Goal: Task Accomplishment & Management: Complete application form

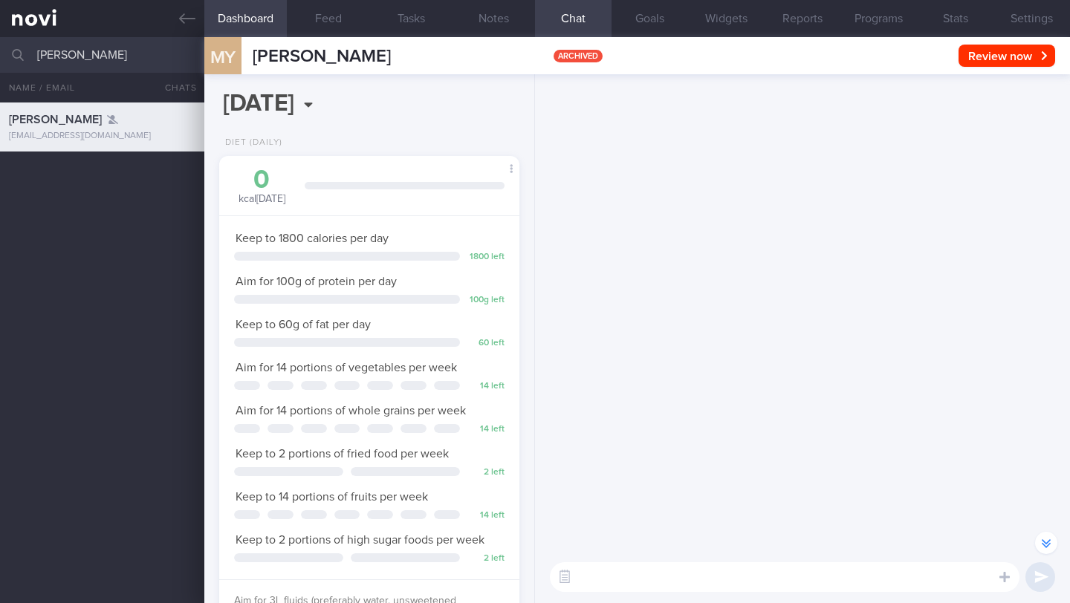
select select "8"
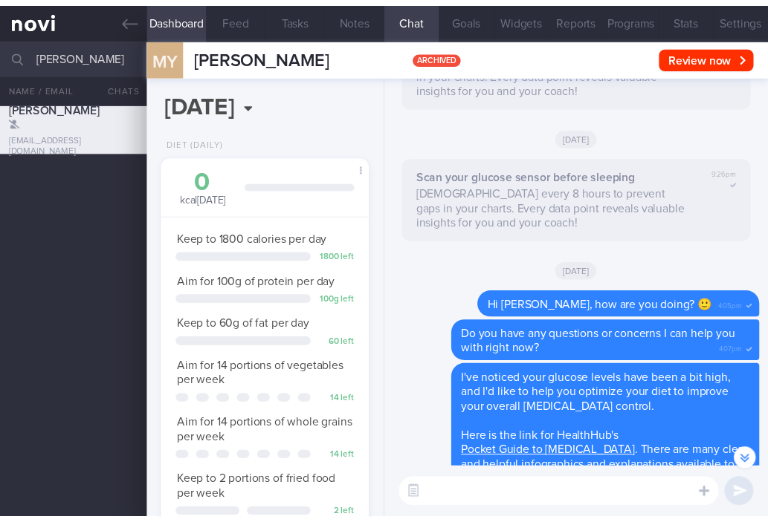
scroll to position [742902, 742836]
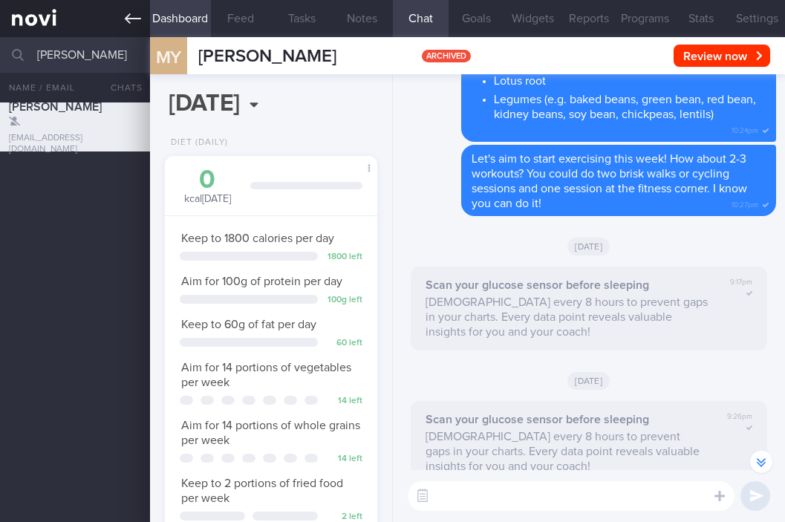
click at [132, 25] on icon at bounding box center [133, 18] width 16 height 16
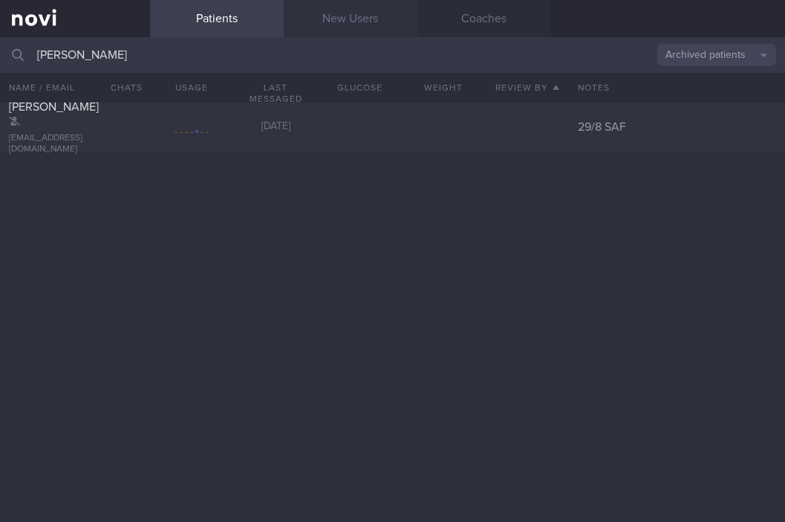
click at [333, 21] on link "New Users" at bounding box center [351, 18] width 134 height 37
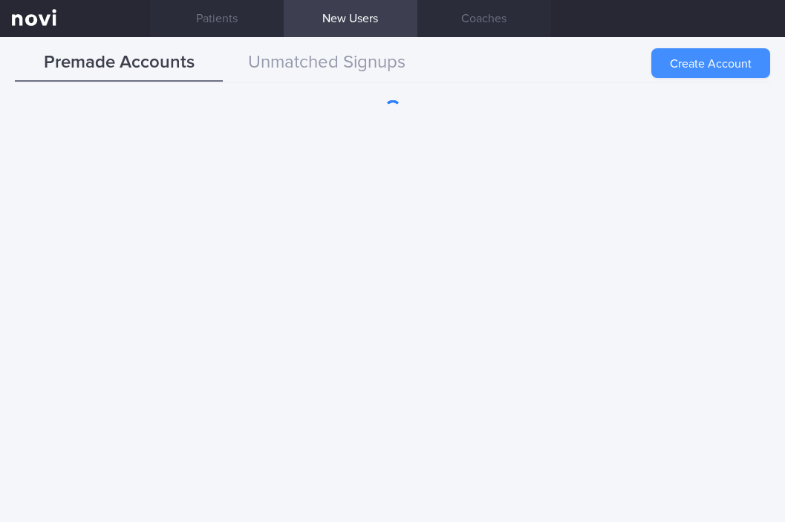
click at [722, 62] on button "Create Account" at bounding box center [711, 63] width 119 height 30
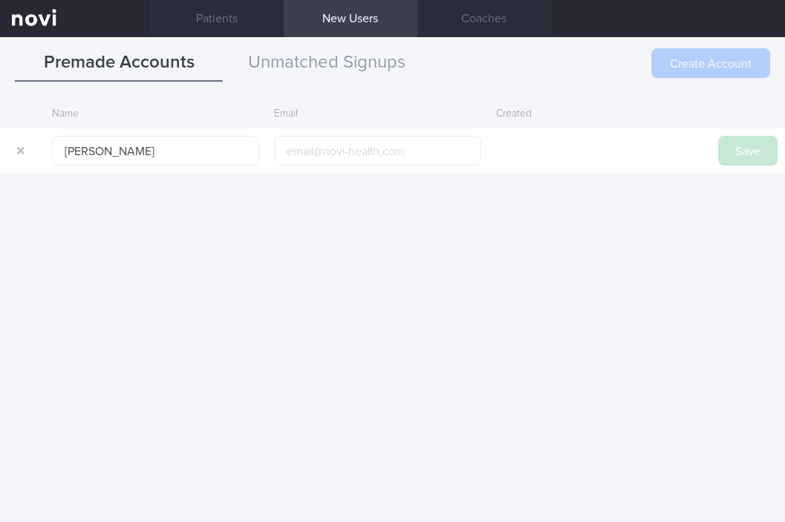
type input "[PERSON_NAME]"
click at [756, 152] on button "Save" at bounding box center [747, 151] width 59 height 30
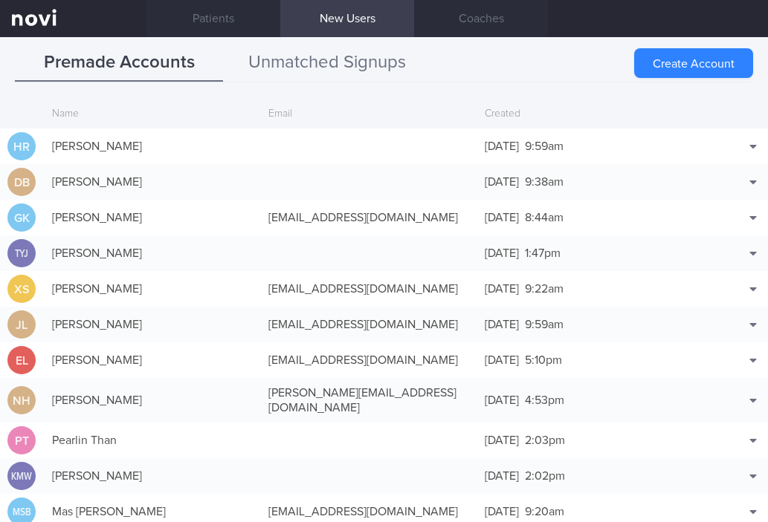
click at [281, 65] on button "Unmatched Signups" at bounding box center [327, 63] width 208 height 37
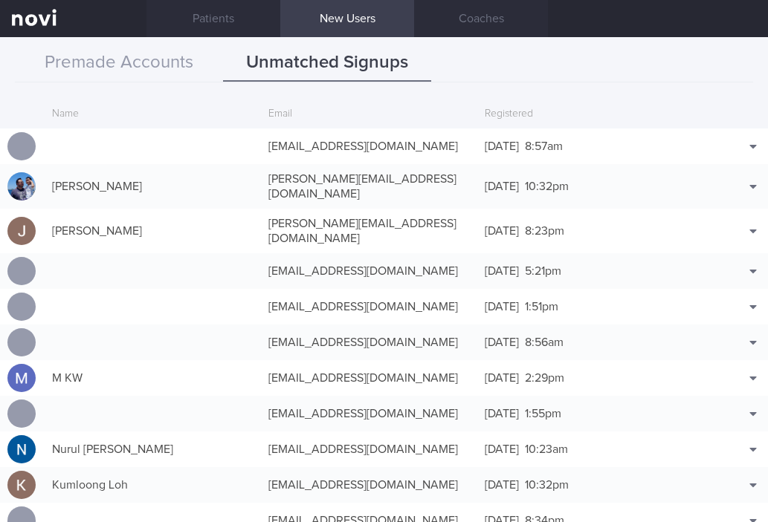
click at [192, 82] on div "Premade Accounts Unmatched Signups Create Account Name Email Created HR HAIFA R…" at bounding box center [384, 279] width 768 height 485
click at [179, 68] on button "Premade Accounts" at bounding box center [119, 63] width 208 height 37
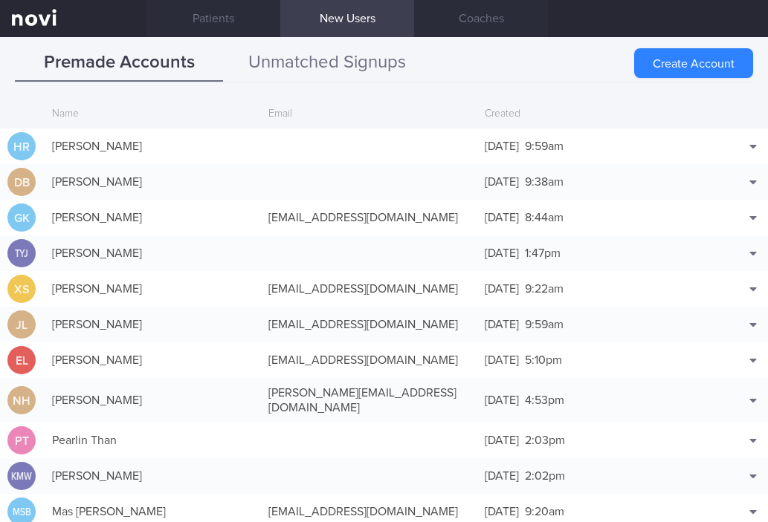
click at [302, 78] on button "Unmatched Signups" at bounding box center [327, 63] width 208 height 37
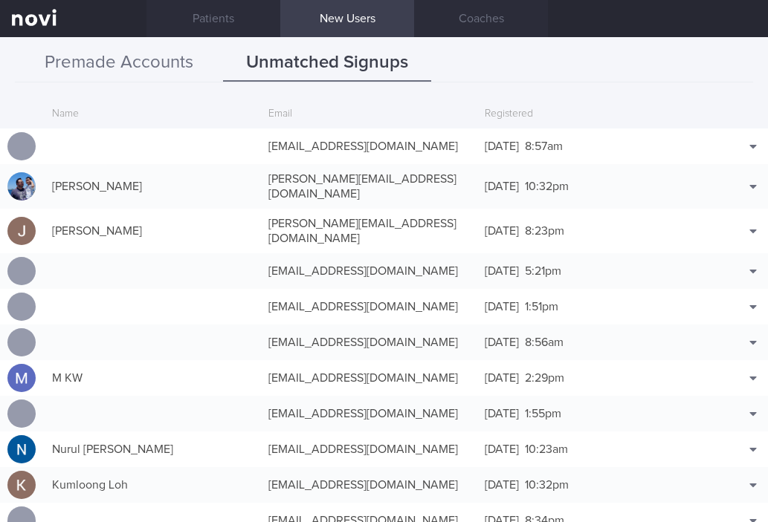
click at [146, 62] on button "Premade Accounts" at bounding box center [119, 63] width 208 height 37
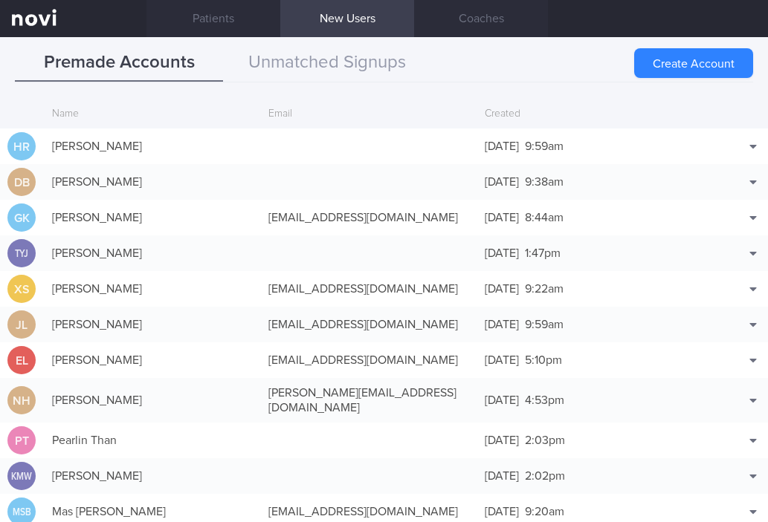
click at [266, 114] on div "Email" at bounding box center [369, 114] width 216 height 28
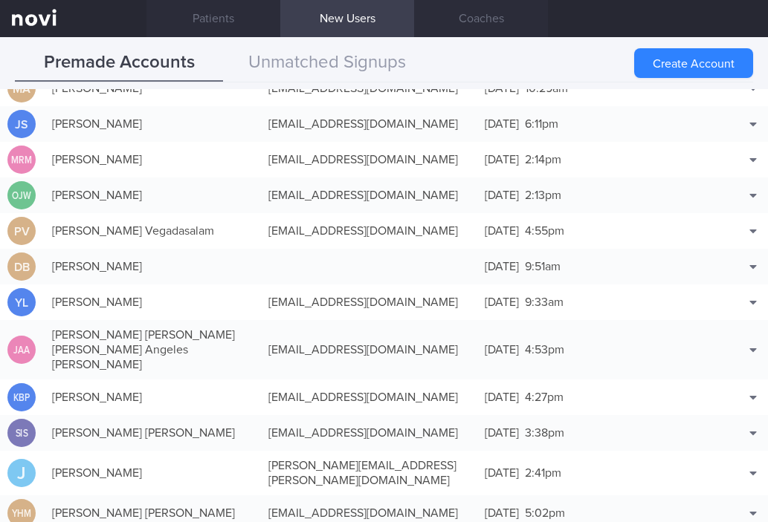
scroll to position [1028, 0]
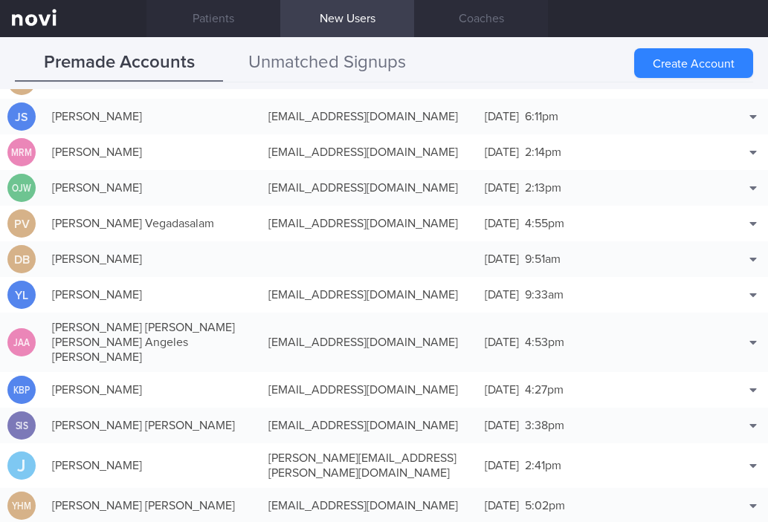
click at [383, 62] on button "Unmatched Signups" at bounding box center [327, 63] width 208 height 37
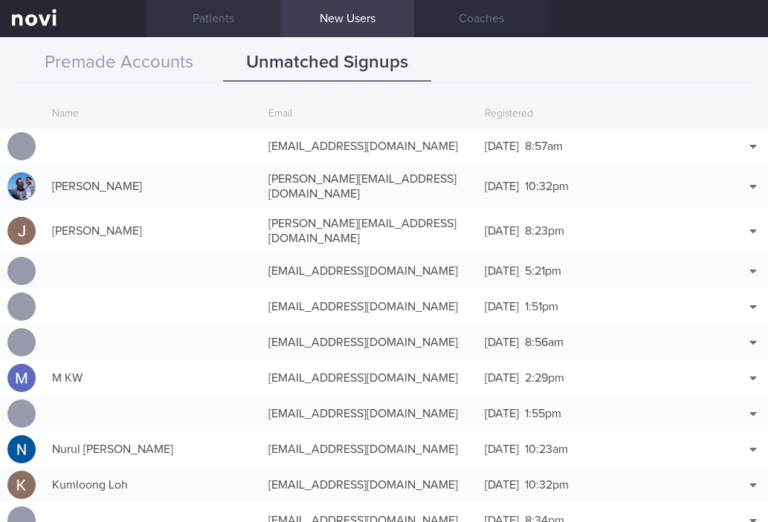
click at [227, 15] on link "Patients" at bounding box center [213, 18] width 134 height 37
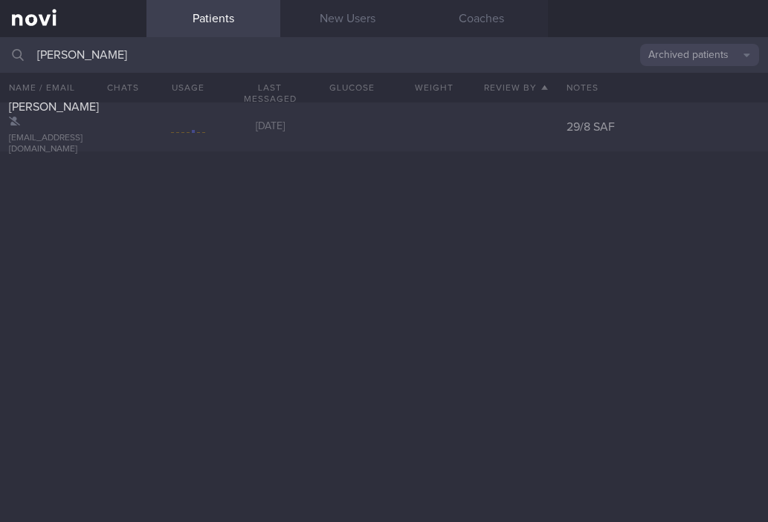
click at [66, 59] on input "[PERSON_NAME]" at bounding box center [384, 55] width 768 height 36
click at [306, 52] on input "[PERSON_NAME]" at bounding box center [384, 55] width 768 height 36
drag, startPoint x: 82, startPoint y: 55, endPoint x: 697, endPoint y: 22, distance: 615.4
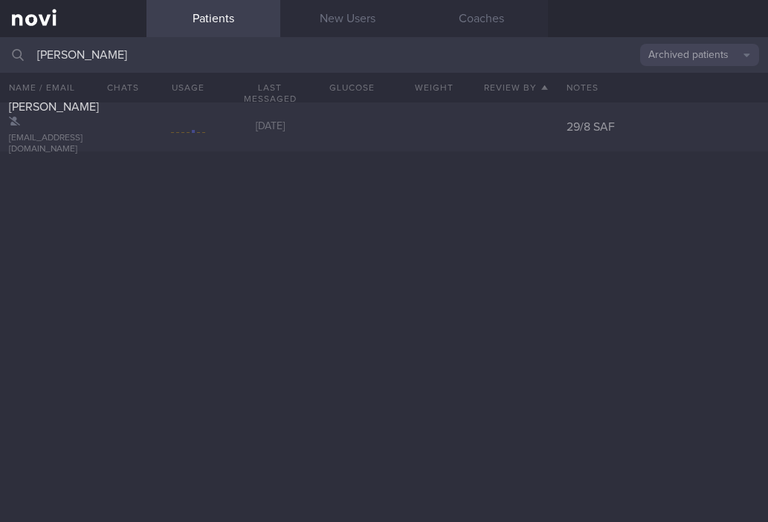
click at [13, 61] on div "[PERSON_NAME] Archived patients Assigned patients All active patients Archived …" at bounding box center [384, 55] width 768 height 36
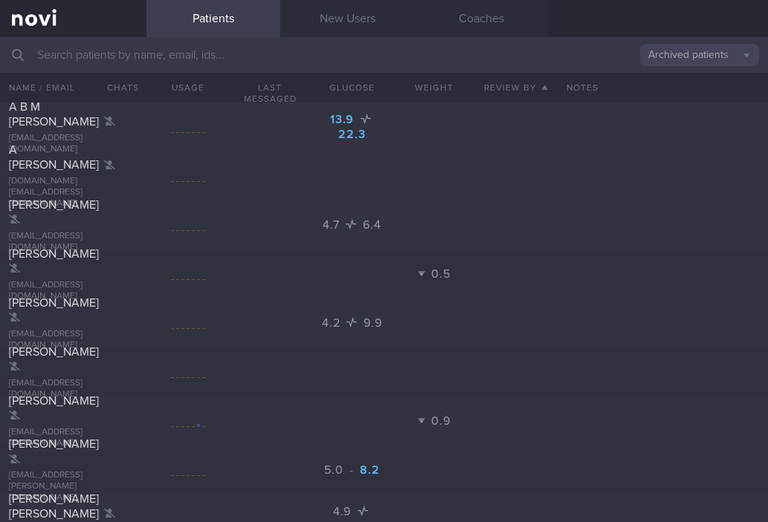
click at [695, 59] on button "Archived patients" at bounding box center [699, 55] width 119 height 22
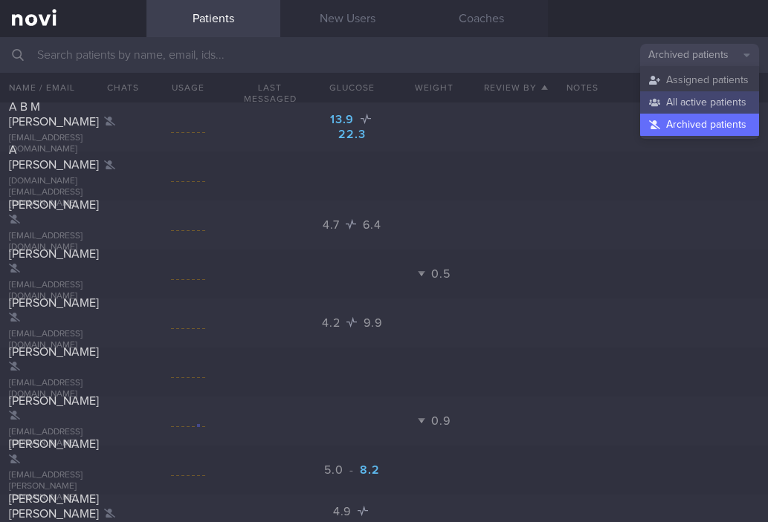
click at [689, 103] on button "All active patients" at bounding box center [699, 102] width 119 height 22
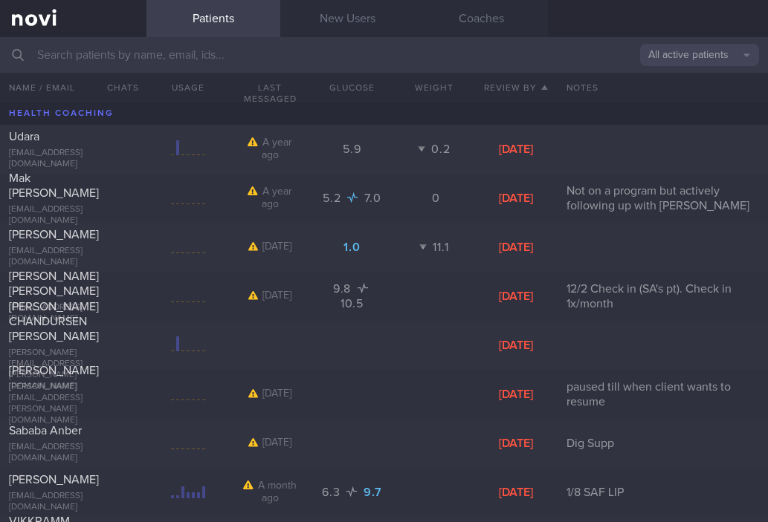
click at [707, 54] on button "All active patients" at bounding box center [699, 55] width 119 height 22
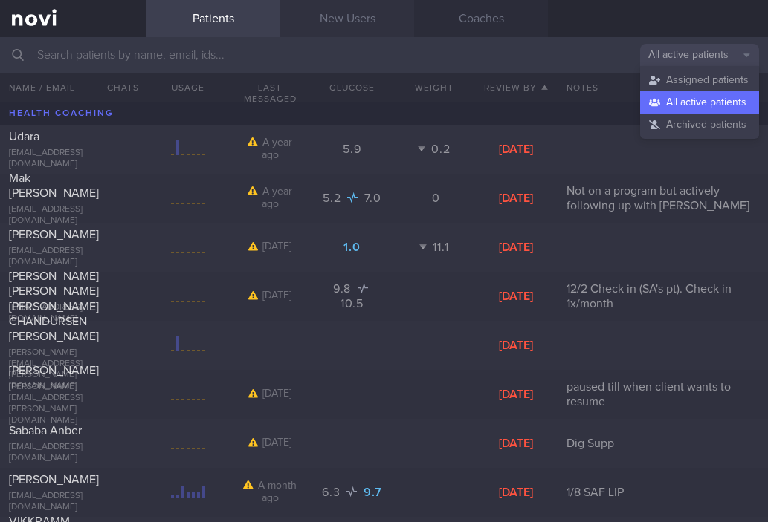
click at [365, 23] on link "New Users" at bounding box center [347, 18] width 134 height 37
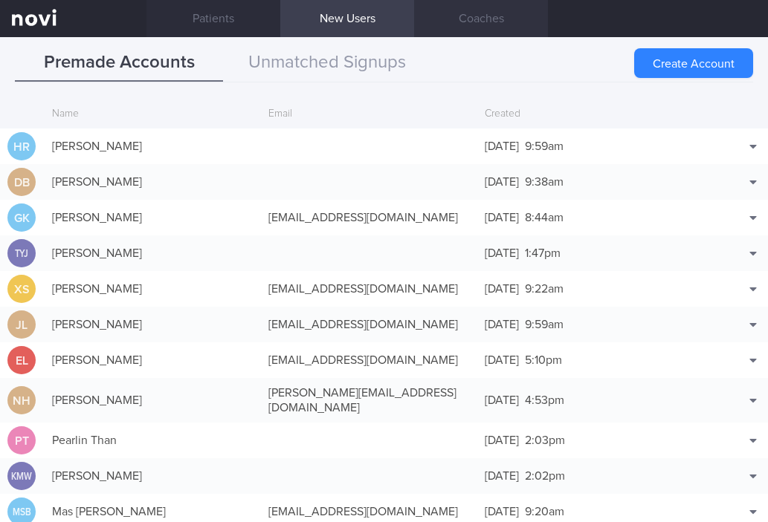
click at [686, 65] on button "Create Account" at bounding box center [693, 63] width 119 height 30
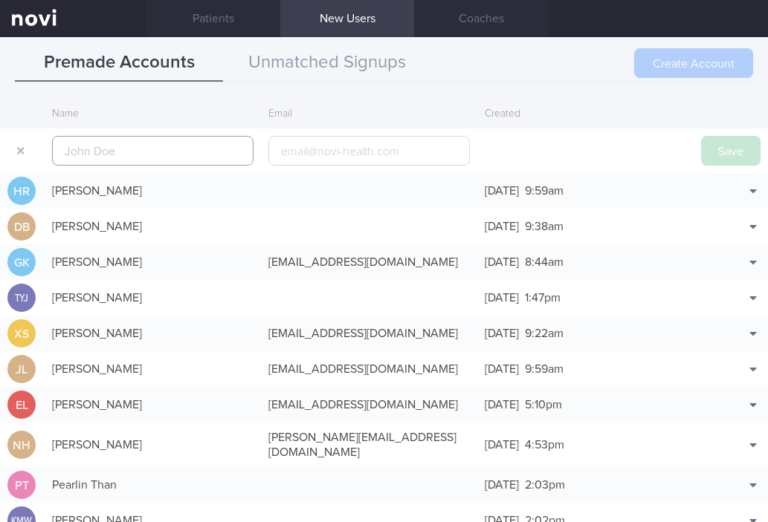
scroll to position [36, 0]
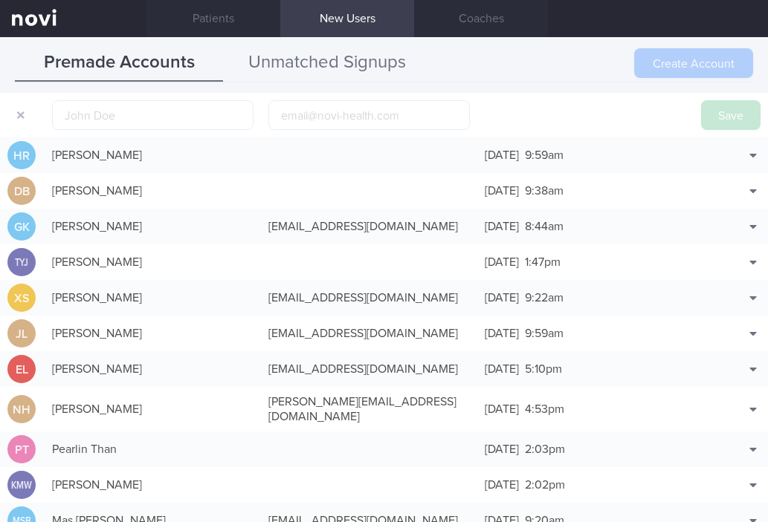
click at [324, 66] on button "Unmatched Signups" at bounding box center [327, 63] width 208 height 37
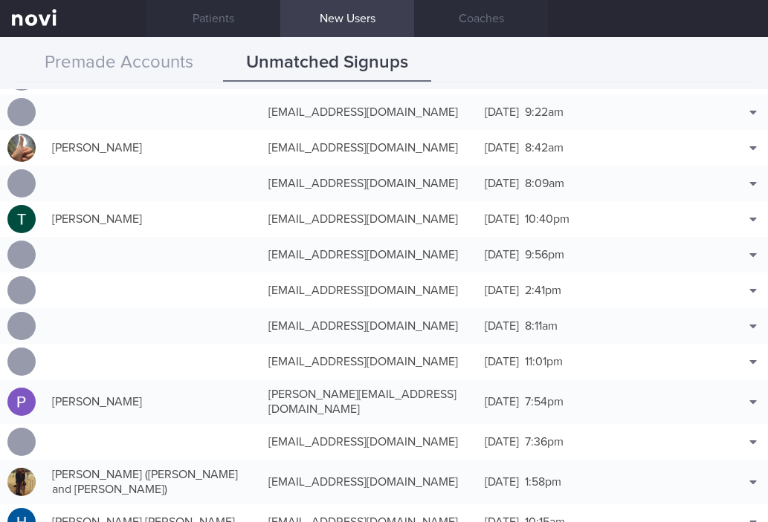
scroll to position [12025, 0]
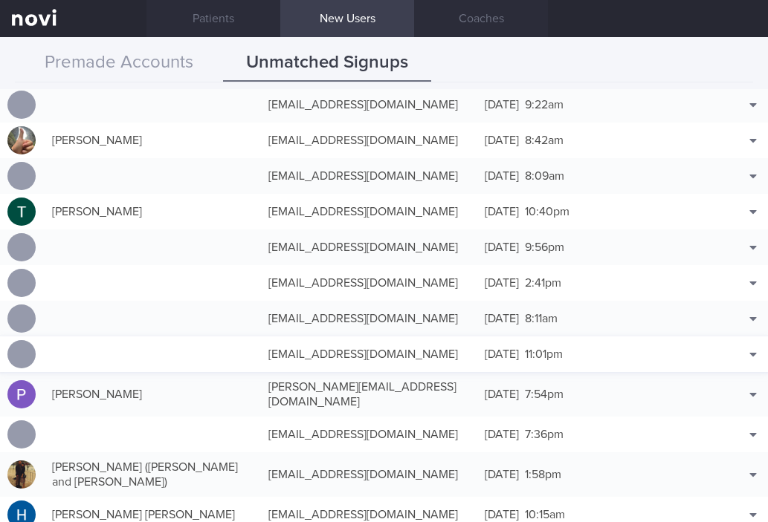
click at [718, 340] on button "Match with..." at bounding box center [714, 341] width 97 height 22
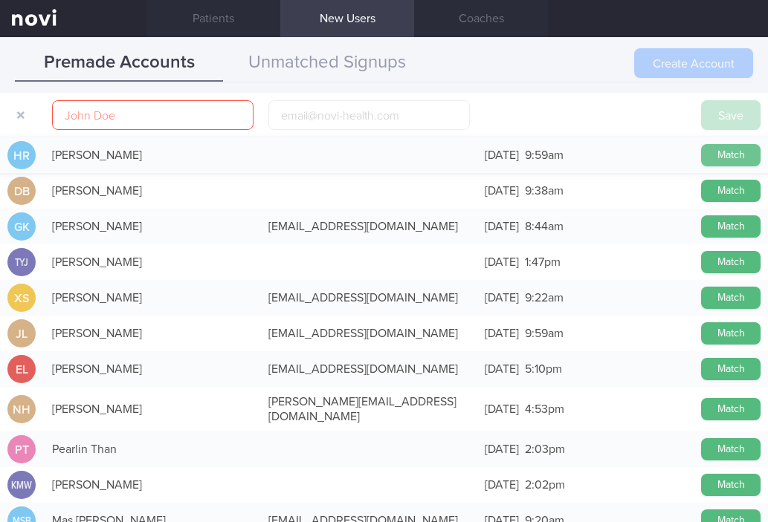
click at [702, 155] on button "Match" at bounding box center [730, 155] width 59 height 22
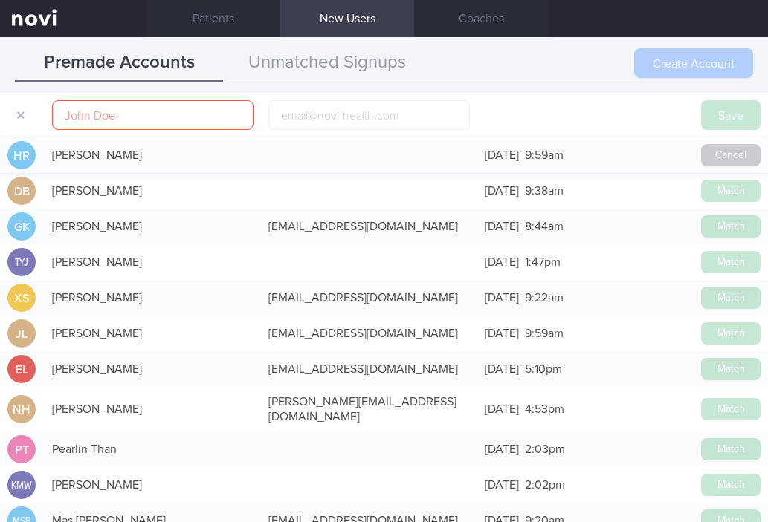
scroll to position [12022, 0]
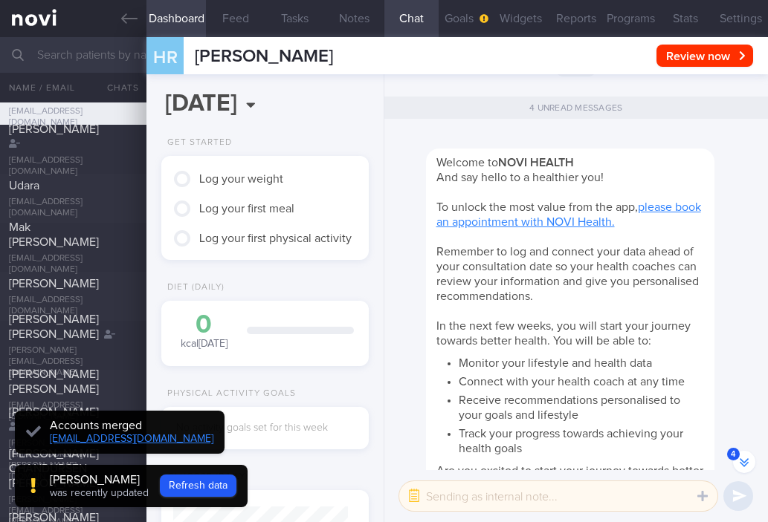
scroll to position [-429, 0]
click at [207, 487] on button "Refresh data" at bounding box center [198, 486] width 77 height 22
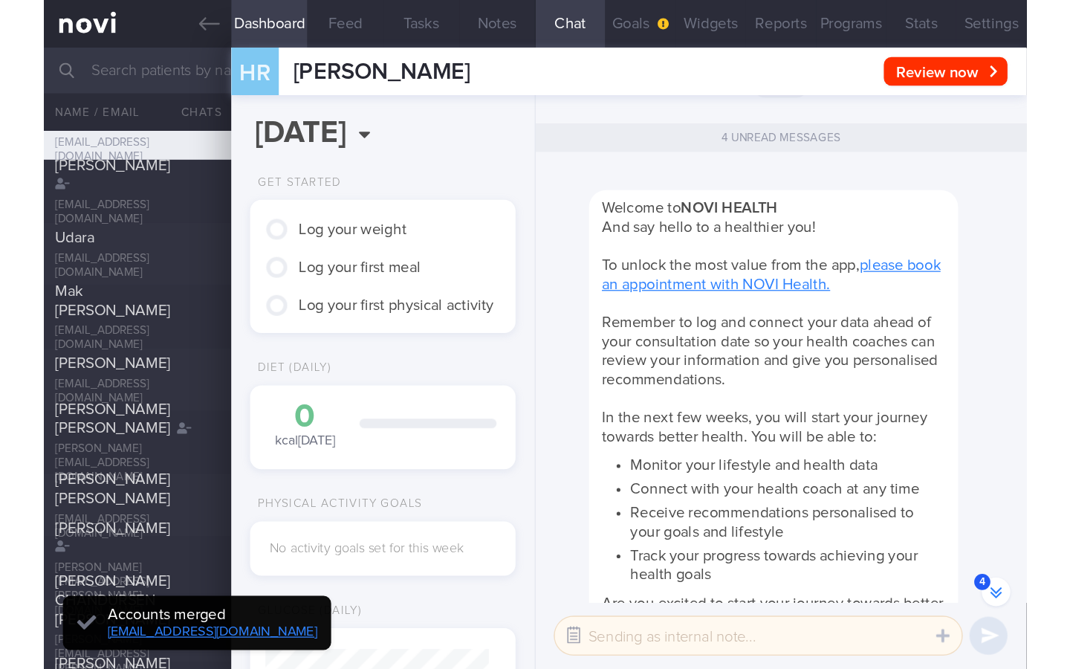
scroll to position [87, 175]
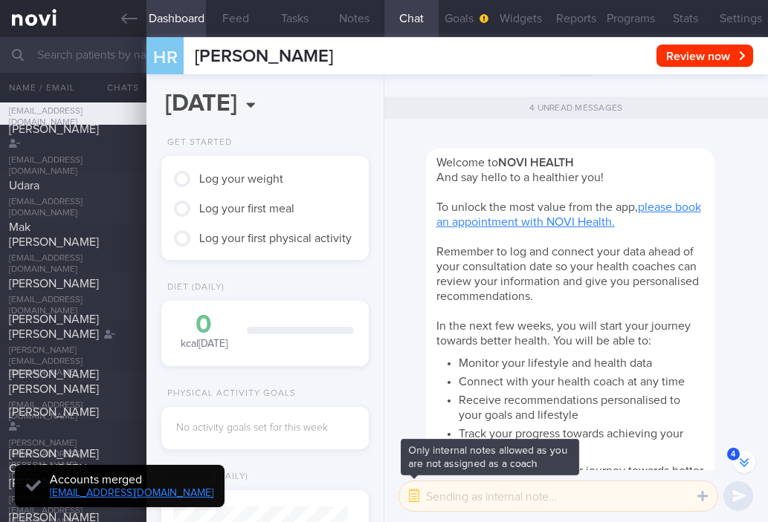
drag, startPoint x: 421, startPoint y: 497, endPoint x: 476, endPoint y: 449, distance: 73.2
click at [421, 497] on button "button" at bounding box center [413, 496] width 27 height 27
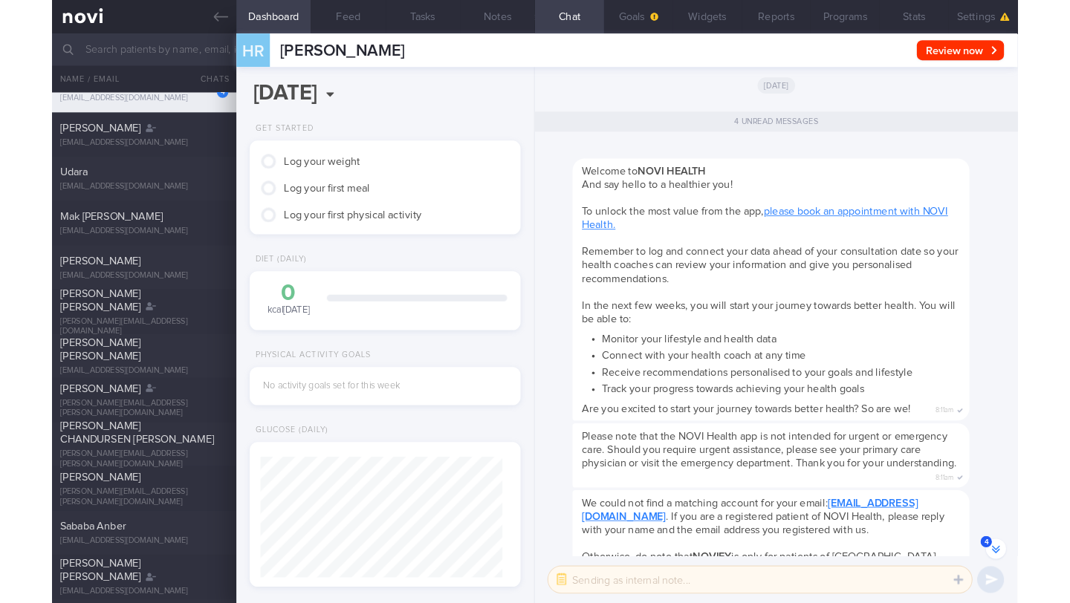
scroll to position [-241, 0]
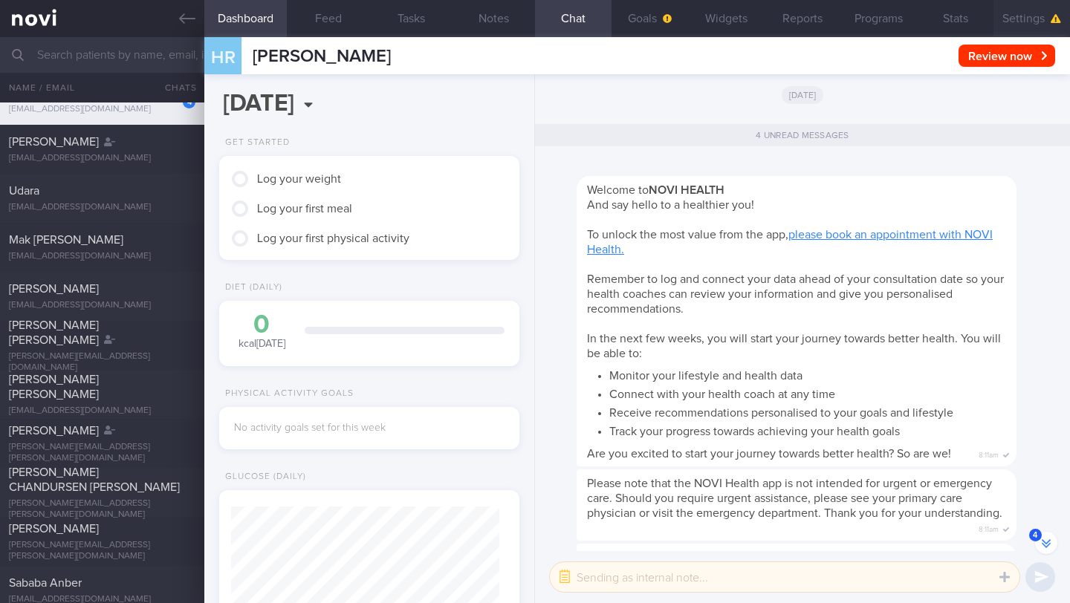
click at [1002, 16] on button "Settings" at bounding box center [1031, 18] width 77 height 37
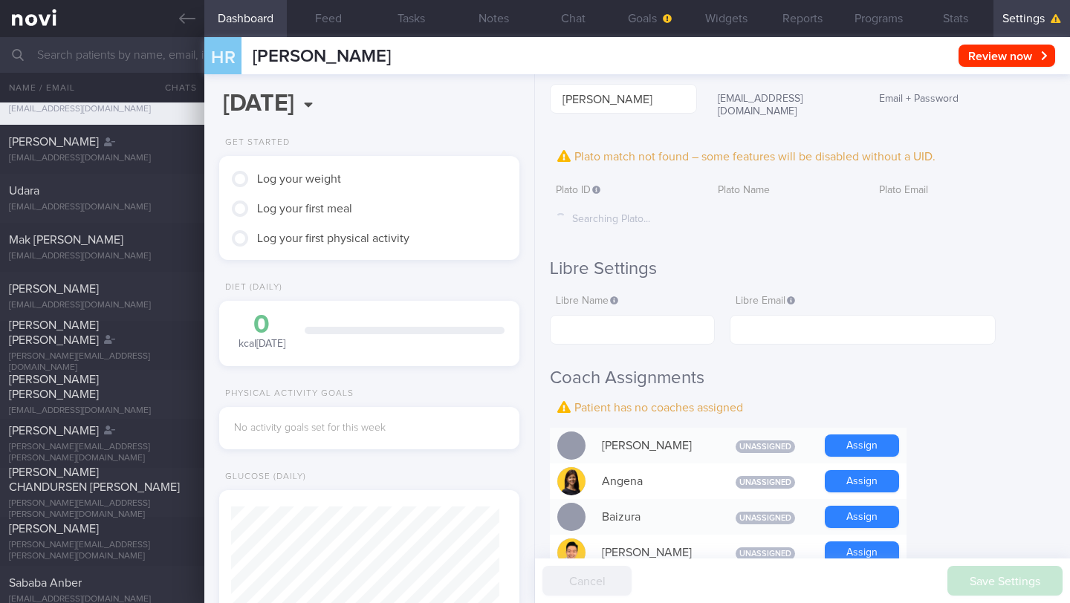
scroll to position [293, 0]
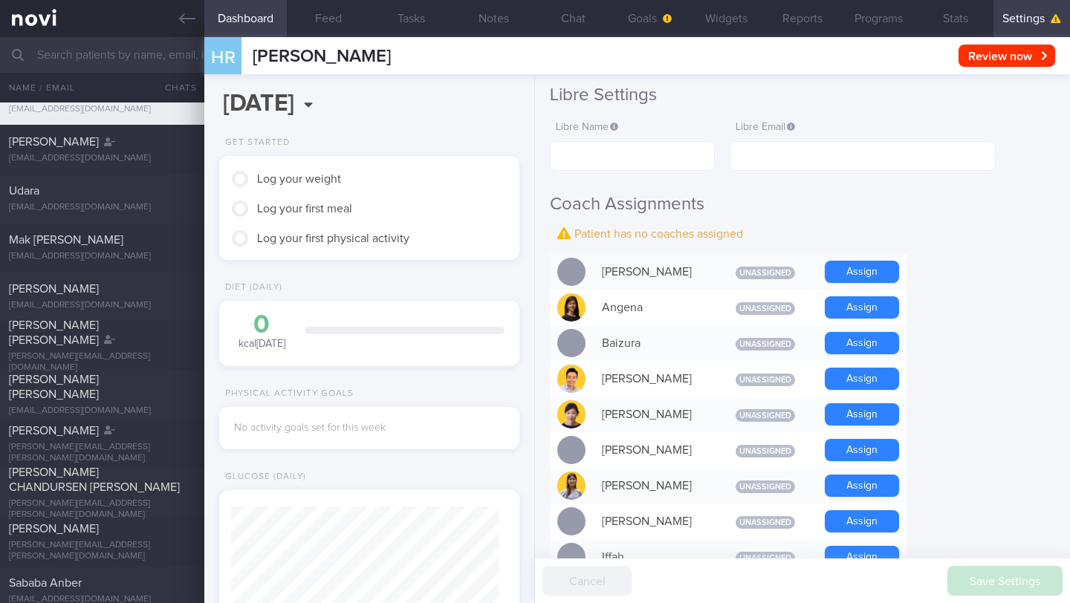
click at [860, 296] on button "Assign" at bounding box center [862, 307] width 74 height 22
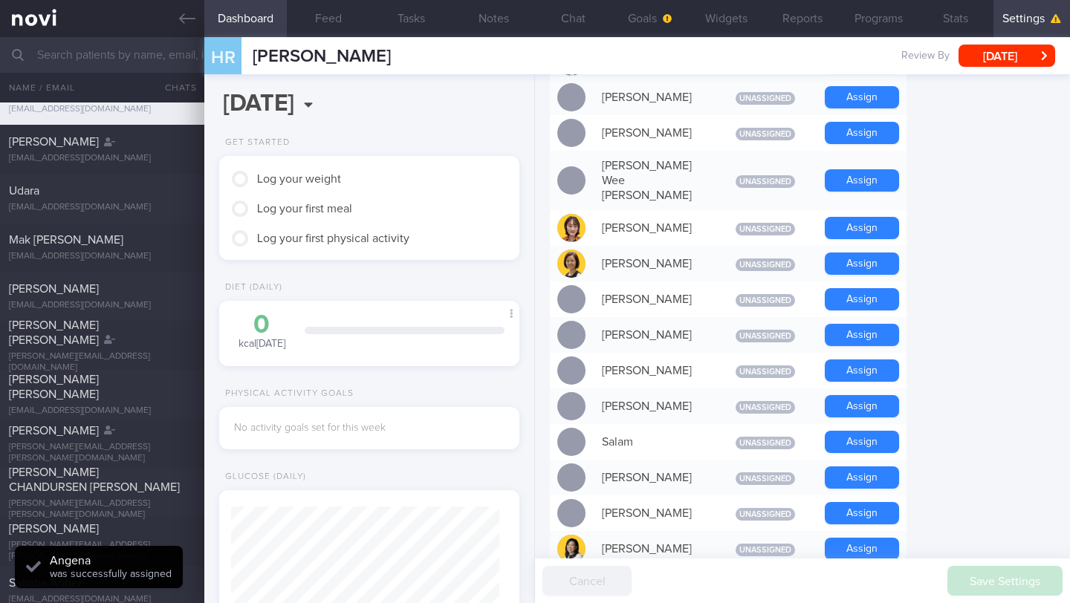
scroll to position [750, 0]
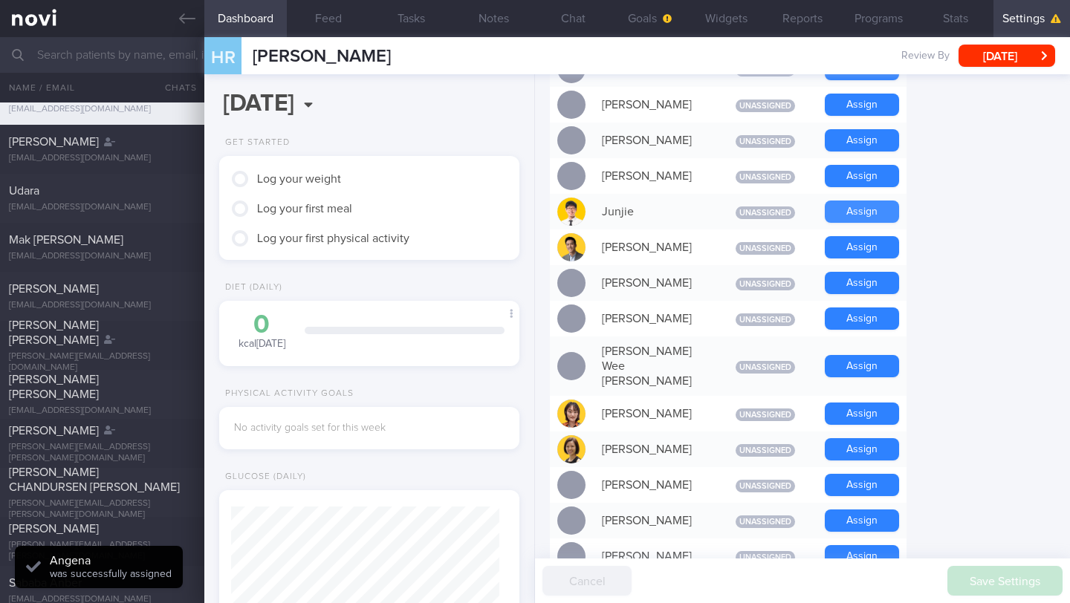
click at [860, 201] on button "Assign" at bounding box center [862, 212] width 74 height 22
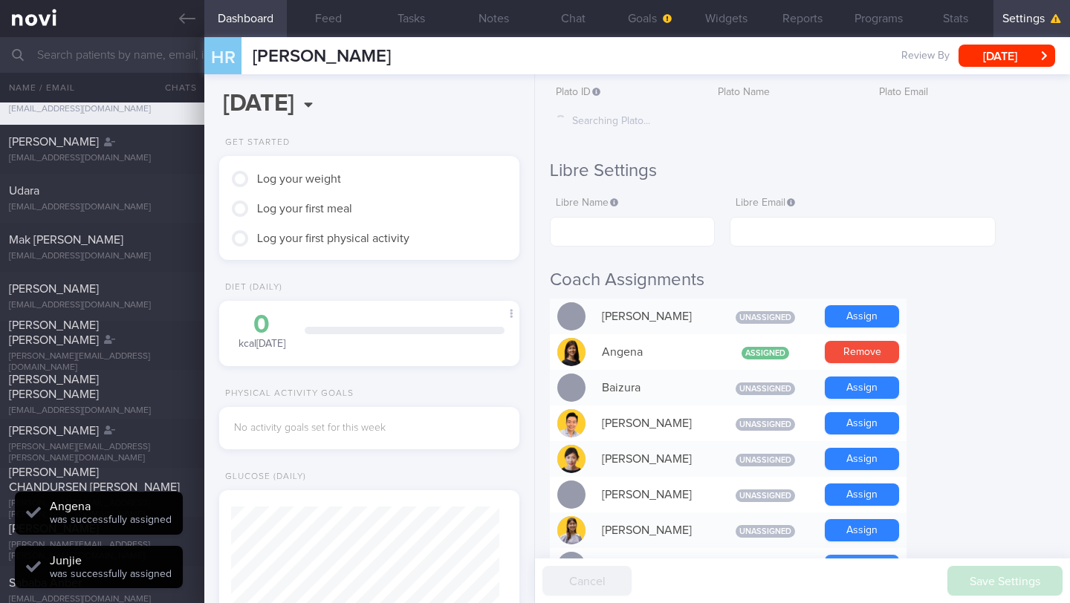
scroll to position [134, 268]
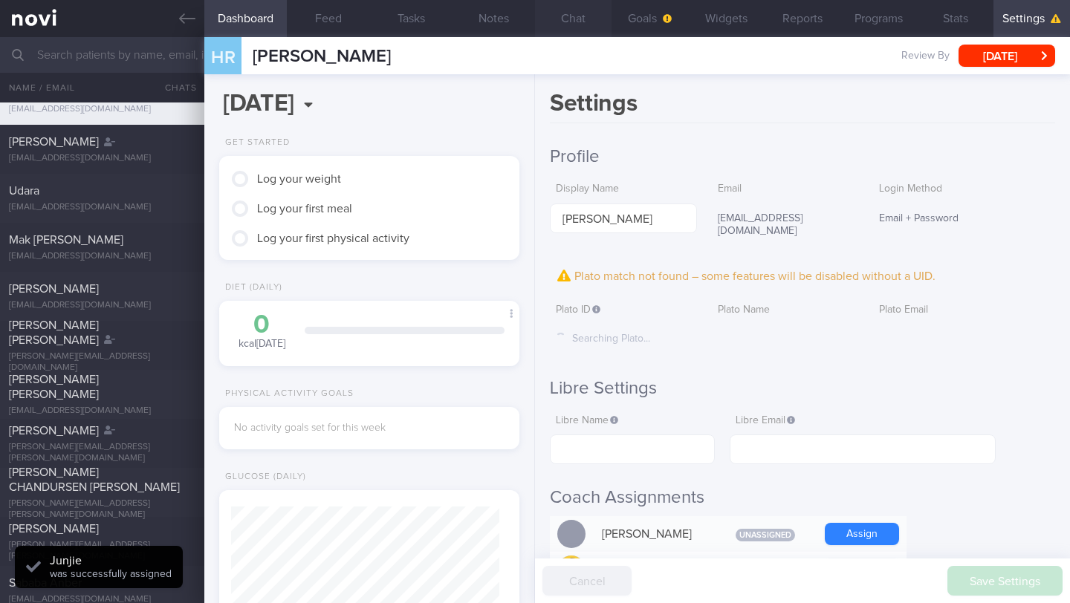
click at [582, 25] on button "Chat" at bounding box center [573, 18] width 77 height 37
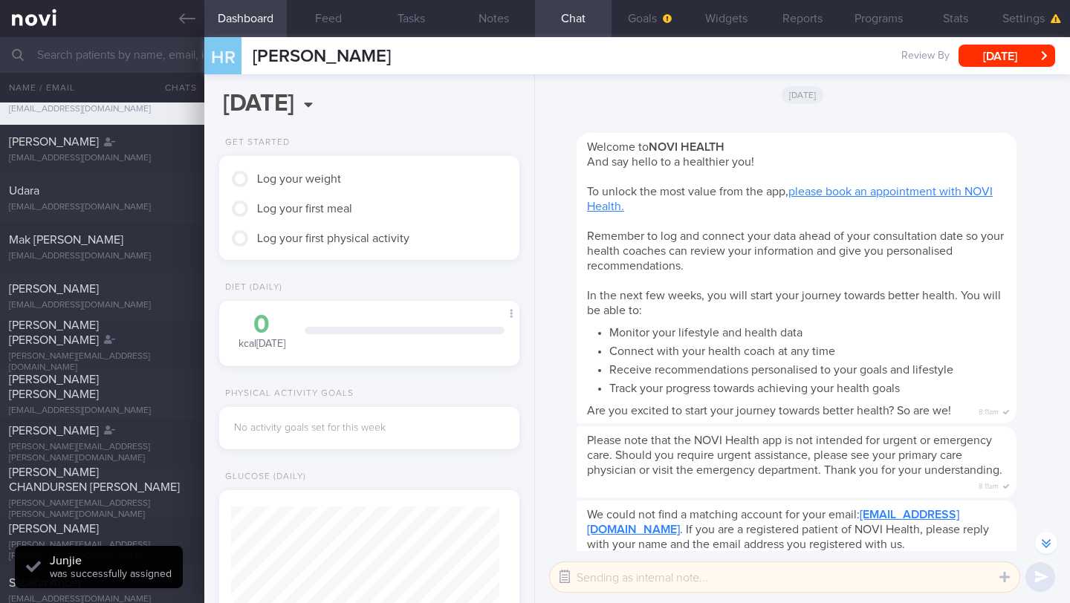
click at [562, 569] on button "button" at bounding box center [564, 577] width 27 height 27
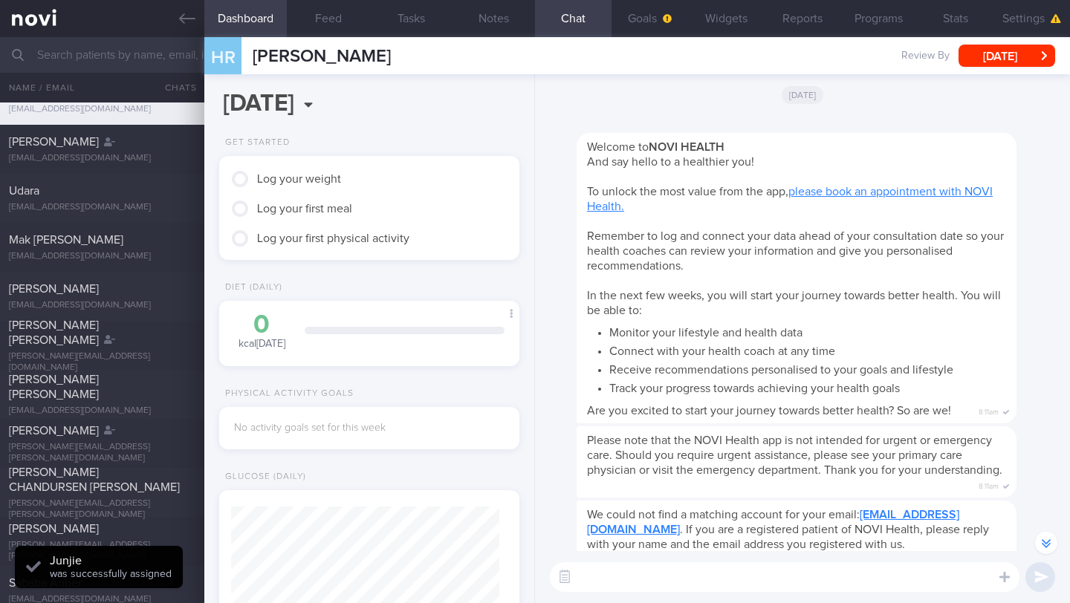
click at [603, 581] on textarea at bounding box center [785, 577] width 470 height 30
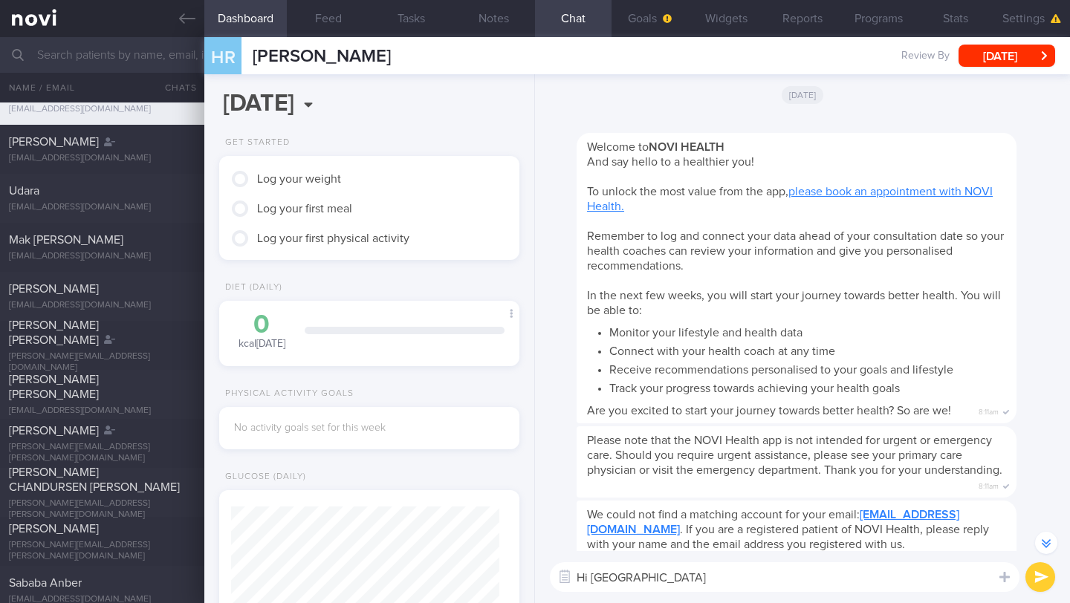
type textarea "Hi [GEOGRAPHIC_DATA]!"
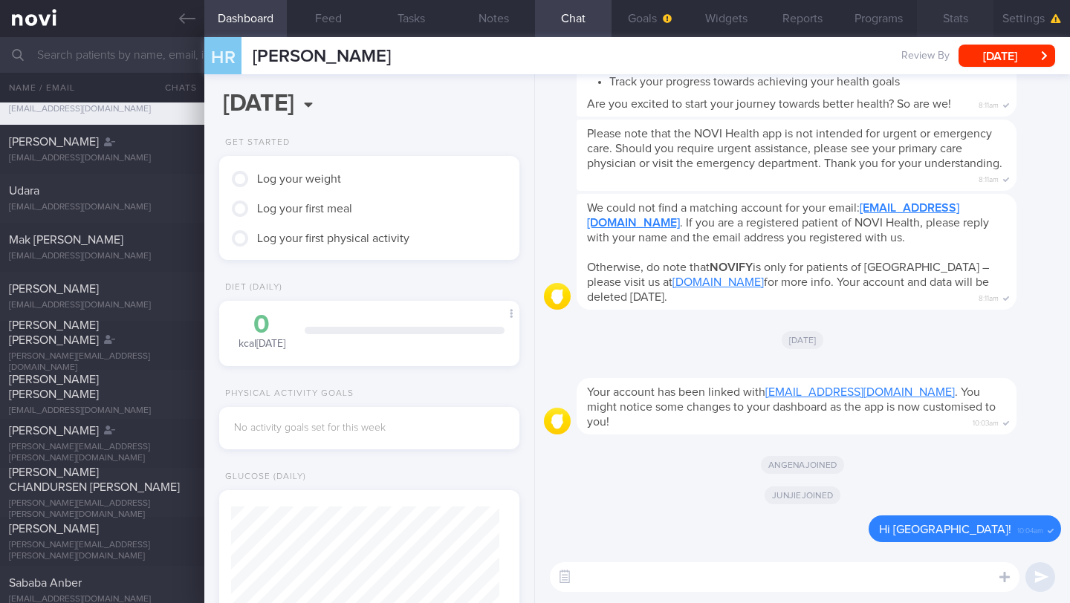
click at [950, 22] on button "Stats" at bounding box center [955, 18] width 77 height 37
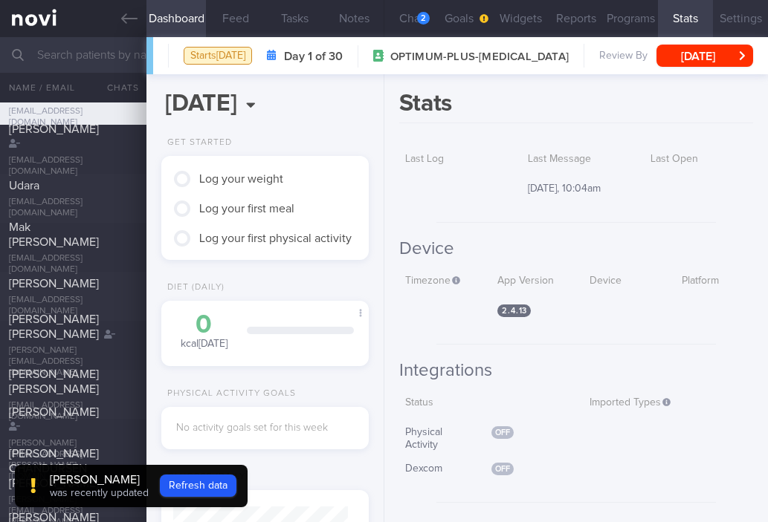
click at [713, 17] on button "Settings" at bounding box center [740, 18] width 55 height 37
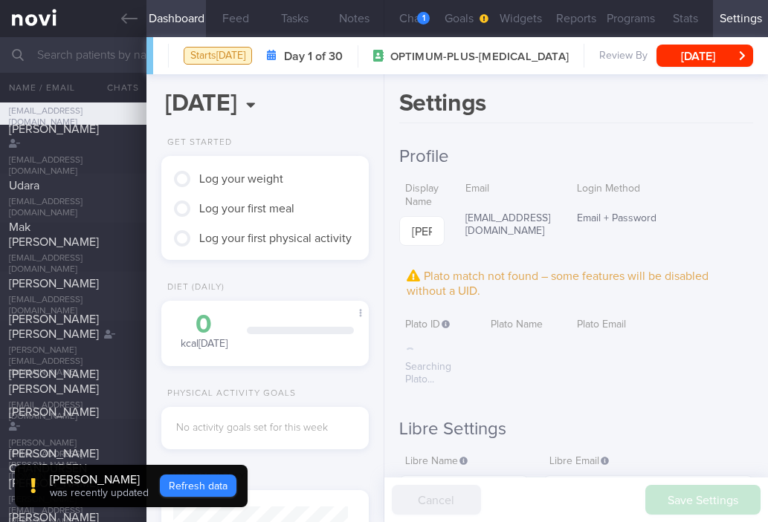
click at [168, 481] on button "Refresh data" at bounding box center [198, 486] width 77 height 22
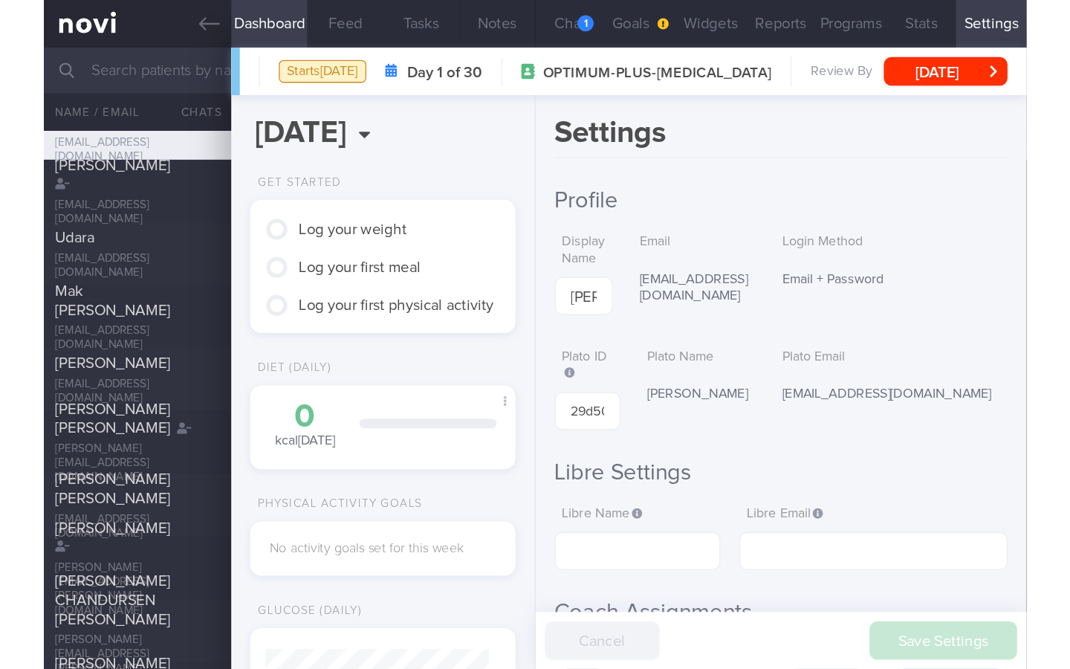
scroll to position [87, 175]
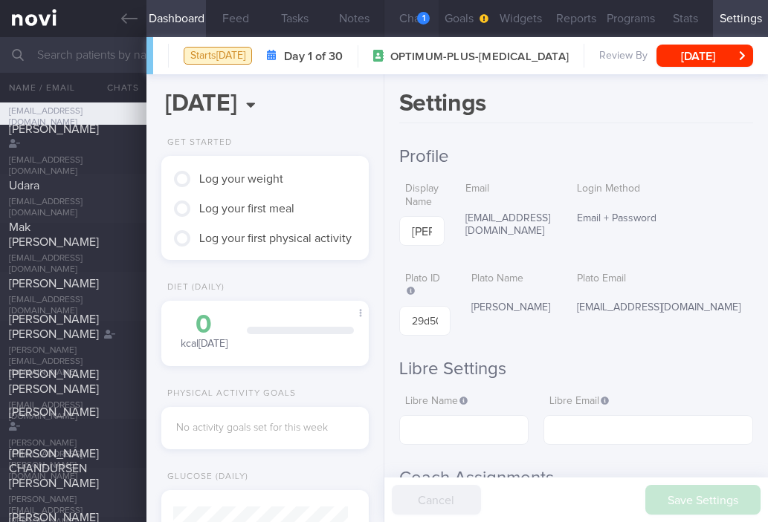
click at [420, 19] on div "1" at bounding box center [423, 18] width 13 height 13
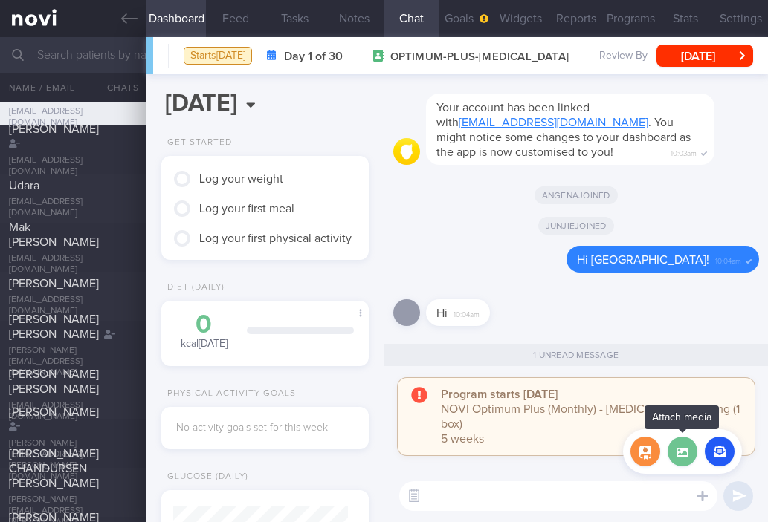
click at [678, 457] on label at bounding box center [682, 452] width 30 height 30
click at [0, 0] on input "file" at bounding box center [0, 0] width 0 height 0
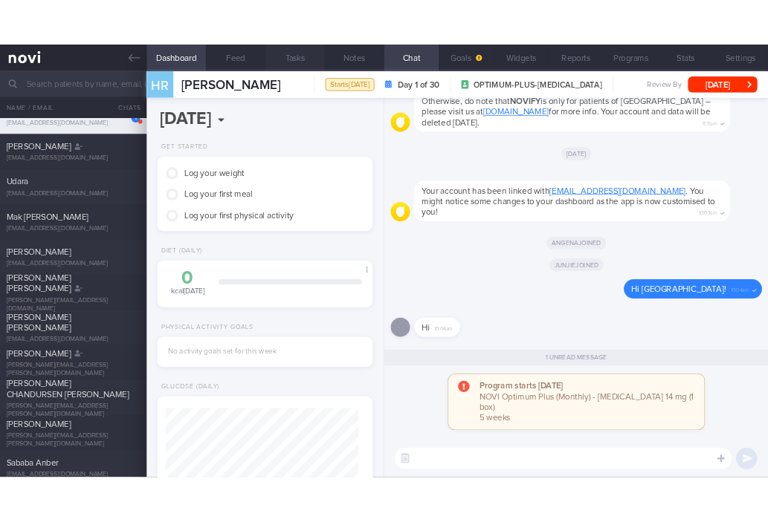
scroll to position [742927, 742842]
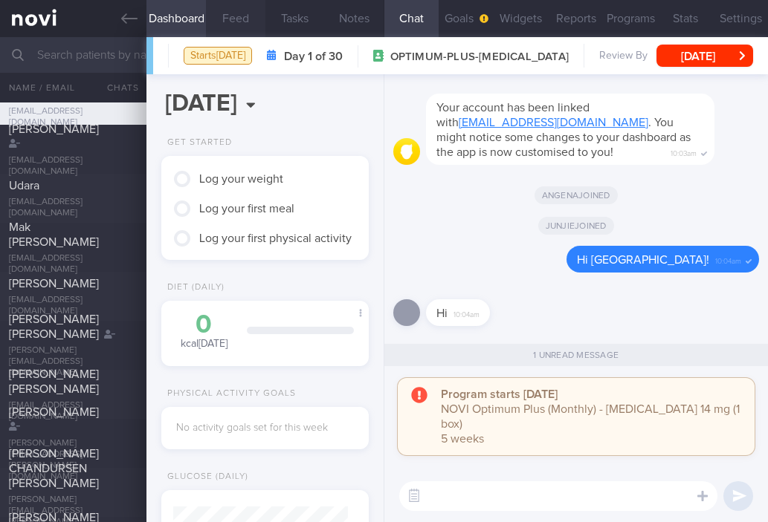
click at [246, 21] on button "Feed" at bounding box center [235, 18] width 59 height 37
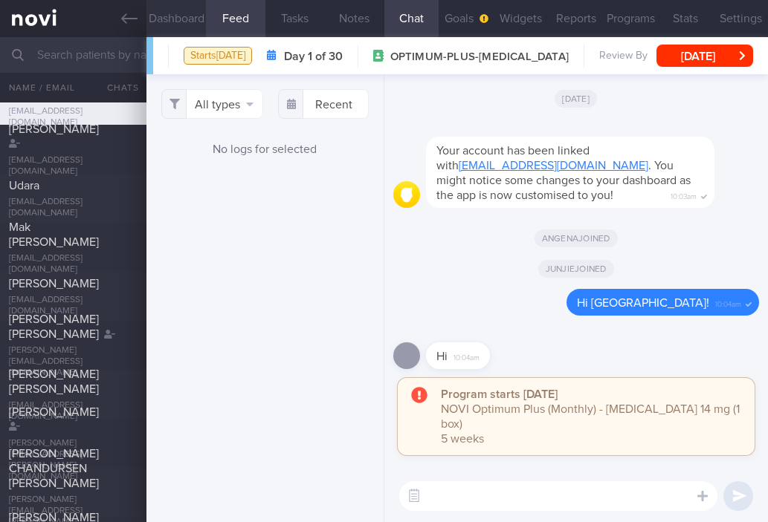
click at [184, 17] on button "Dashboard" at bounding box center [175, 18] width 59 height 37
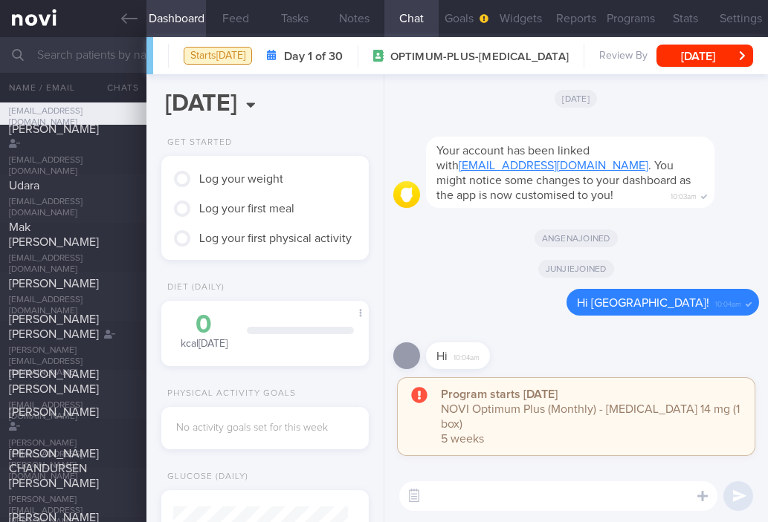
drag, startPoint x: 229, startPoint y: 17, endPoint x: 182, endPoint y: 10, distance: 47.3
click at [230, 17] on button "Feed" at bounding box center [235, 18] width 59 height 37
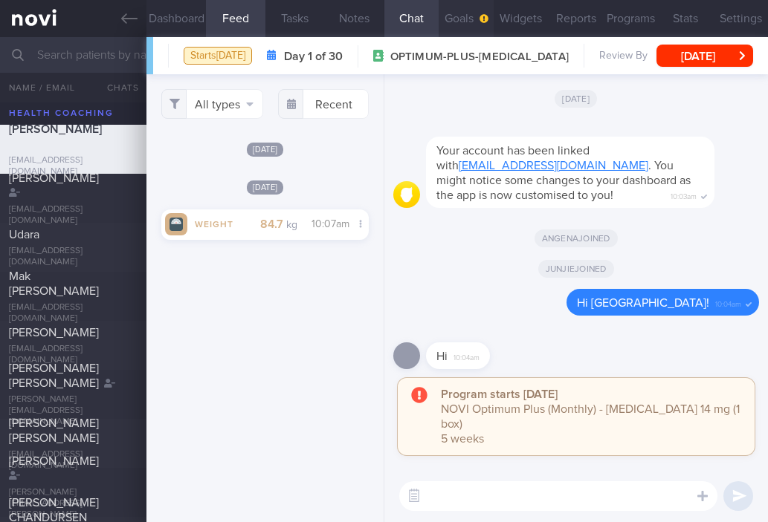
click at [473, 30] on button "Goals" at bounding box center [465, 18] width 55 height 37
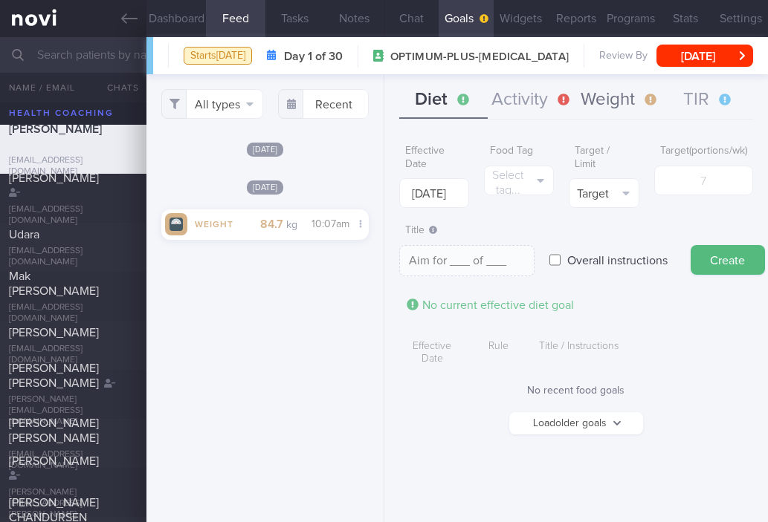
click at [594, 97] on button "Weight" at bounding box center [620, 100] width 88 height 37
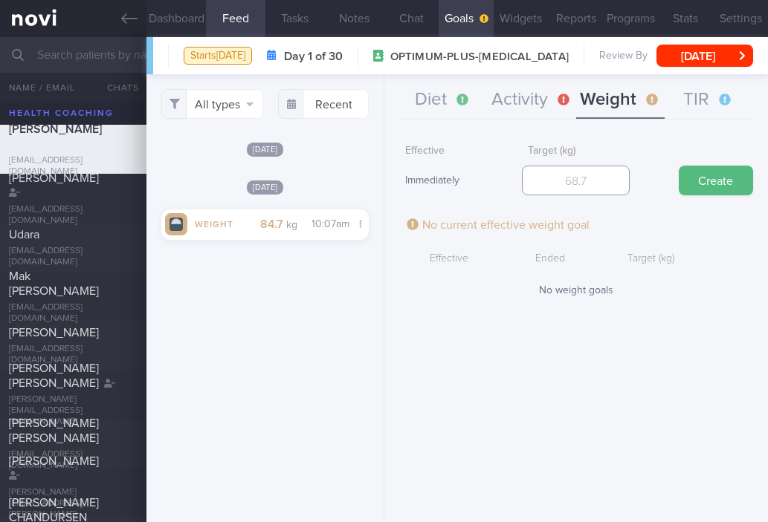
click at [587, 174] on input "number" at bounding box center [576, 181] width 108 height 30
type input "76"
click at [716, 180] on button "Create" at bounding box center [715, 181] width 74 height 30
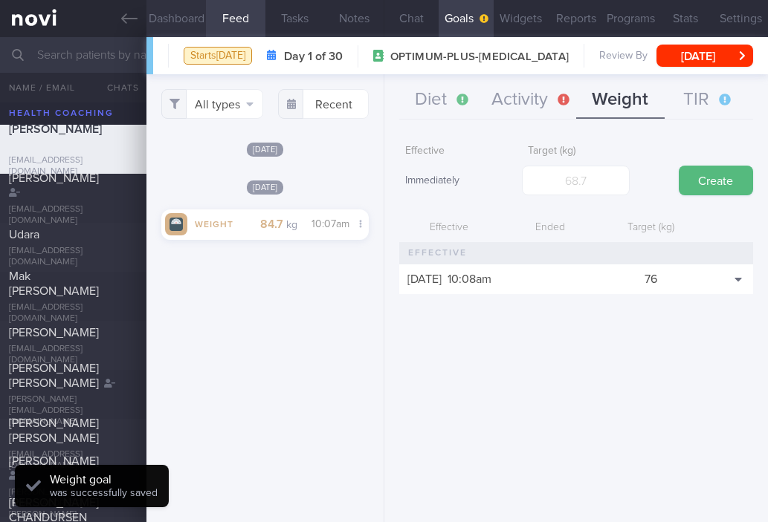
click at [181, 16] on button "Dashboard" at bounding box center [175, 18] width 59 height 37
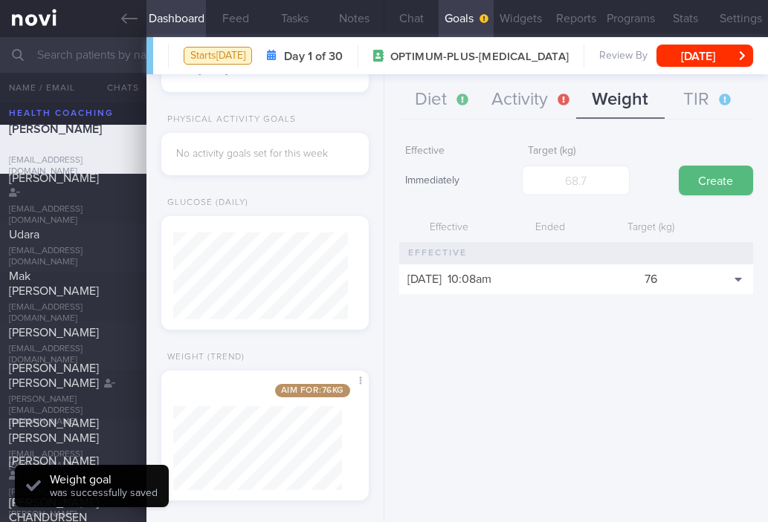
scroll to position [275, 0]
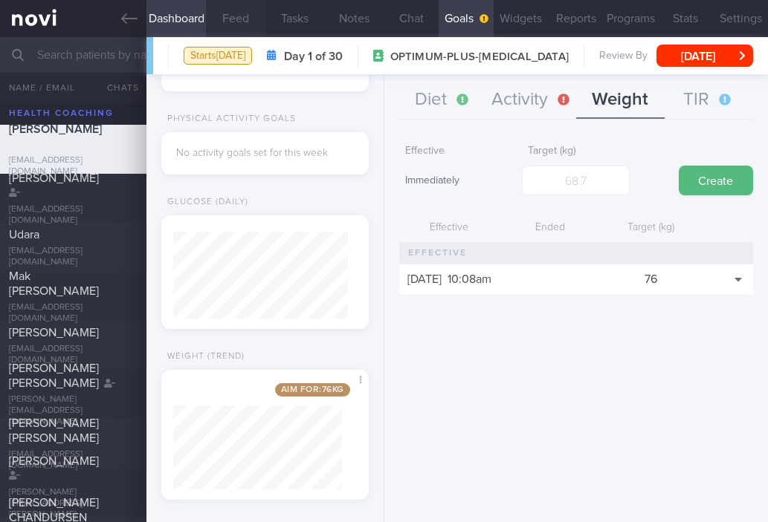
click at [244, 16] on button "Feed" at bounding box center [235, 18] width 59 height 37
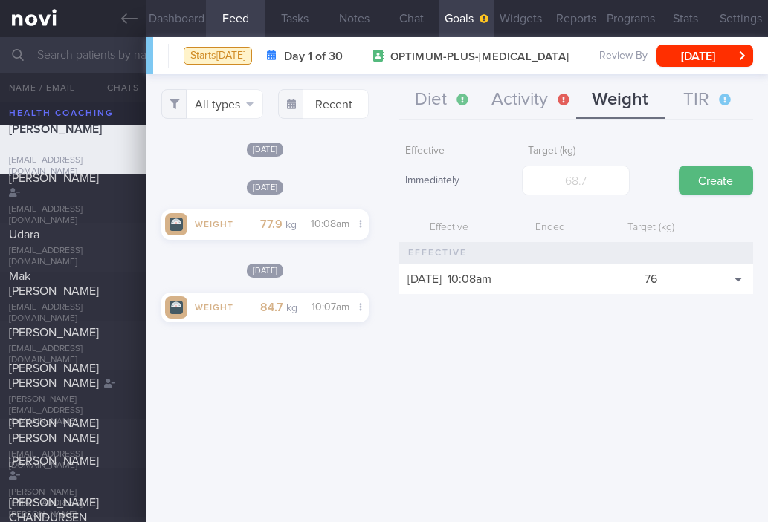
click at [159, 26] on button "Dashboard" at bounding box center [175, 18] width 59 height 37
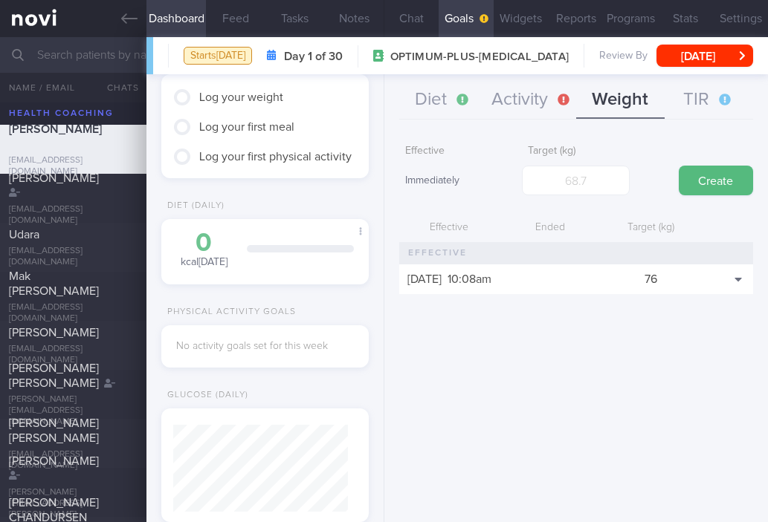
scroll to position [74, 0]
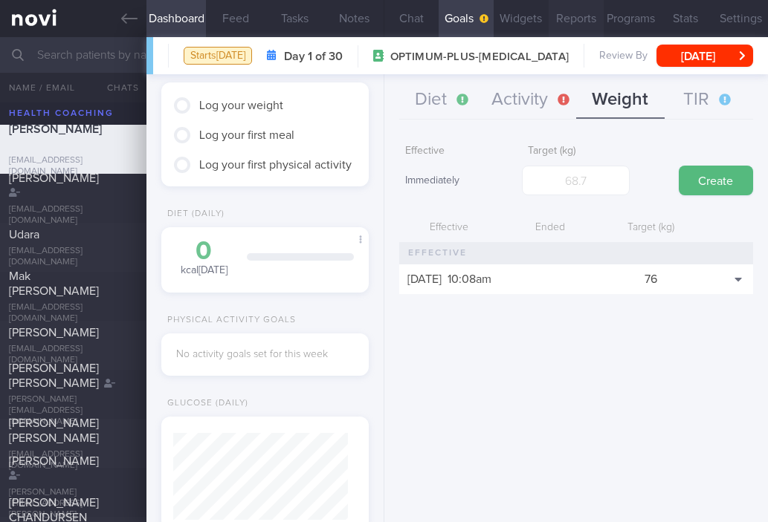
click at [588, 22] on button "Reports" at bounding box center [575, 18] width 55 height 37
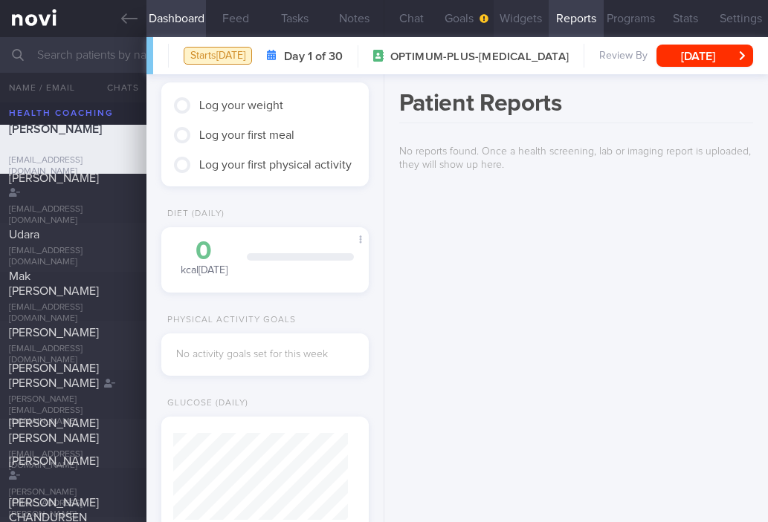
click at [529, 24] on button "Widgets" at bounding box center [520, 18] width 55 height 37
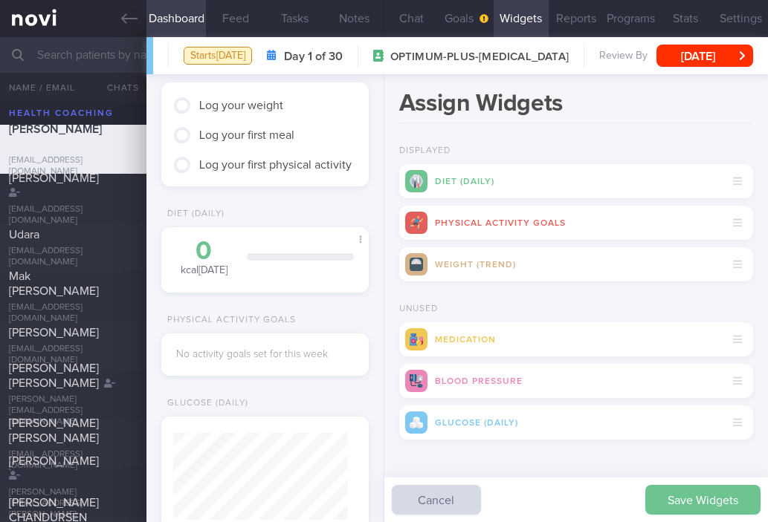
click at [689, 495] on button "Save Widgets" at bounding box center [702, 500] width 115 height 30
